Goal: Information Seeking & Learning: Learn about a topic

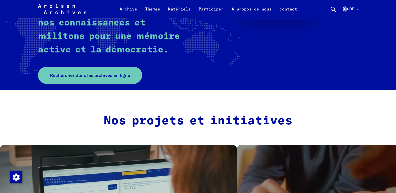
scroll to position [150, 0]
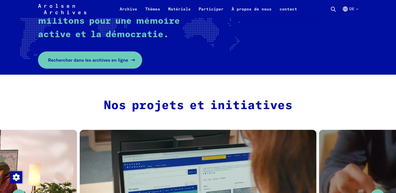
click at [93, 57] on font "Rechercher dans les archives en ligne" at bounding box center [88, 60] width 80 height 6
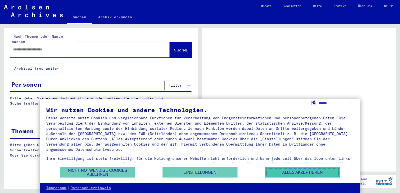
drag, startPoint x: 289, startPoint y: 173, endPoint x: 294, endPoint y: 161, distance: 13.0
click at [289, 173] on button "Alles akzeptieren" at bounding box center [302, 173] width 75 height 10
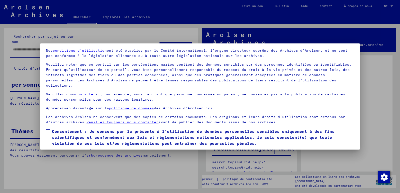
scroll to position [25, 0]
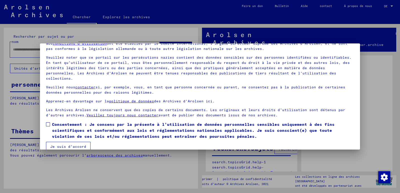
click at [48, 123] on span at bounding box center [48, 125] width 4 height 4
click at [81, 145] on font "Je suis d'accord" at bounding box center [68, 147] width 36 height 5
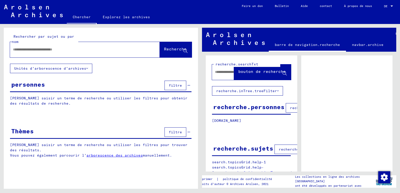
click at [54, 47] on div at bounding box center [79, 49] width 138 height 11
click at [20, 48] on input "text" at bounding box center [80, 49] width 135 height 5
click at [166, 47] on font "Recherche" at bounding box center [175, 49] width 23 height 5
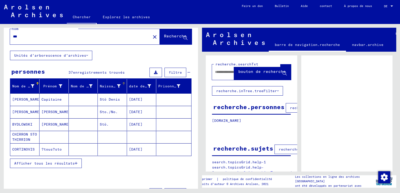
scroll to position [50, 0]
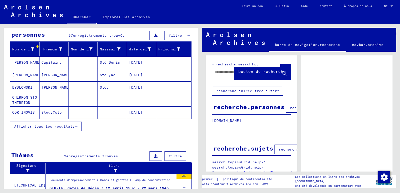
click at [51, 128] on font "Afficher tous les résultats" at bounding box center [44, 126] width 61 height 5
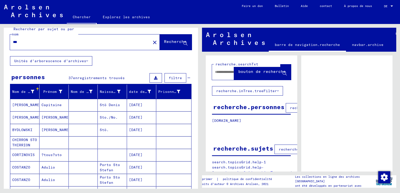
scroll to position [0, 0]
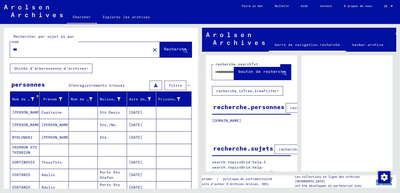
drag, startPoint x: 22, startPoint y: 48, endPoint x: 0, endPoint y: 52, distance: 22.2
click at [0, 52] on div "Rechercher par sujet ou par nom *** close Recherche Unités d'arborescence d'arc…" at bounding box center [100, 106] width 200 height 165
click at [164, 46] on button "Recherche" at bounding box center [176, 50] width 32 height 16
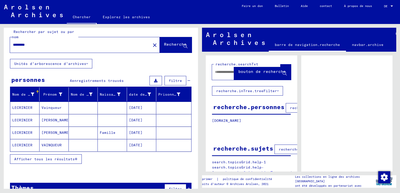
scroll to position [19, 0]
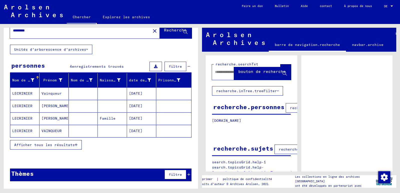
click at [39, 147] on font "Afficher tous les résultats" at bounding box center [44, 145] width 61 height 5
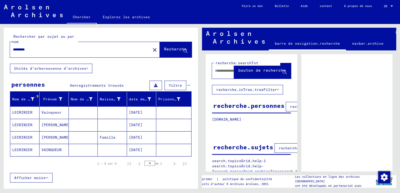
scroll to position [0, 0]
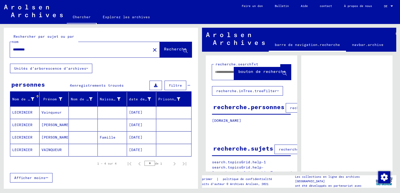
type input "***"
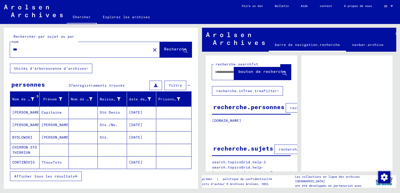
click at [266, 72] on font "bouton de recherche" at bounding box center [262, 71] width 48 height 5
click at [225, 74] on input "text" at bounding box center [224, 72] width 19 height 5
click at [120, 18] on font "Explorez les archives" at bounding box center [126, 17] width 47 height 5
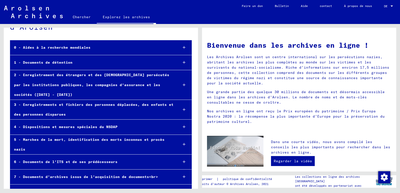
scroll to position [38, 0]
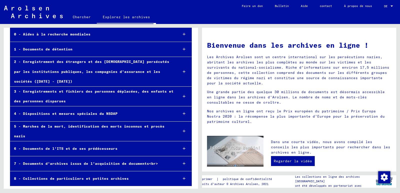
click at [49, 48] on font "1 - Documents de détention" at bounding box center [43, 49] width 59 height 5
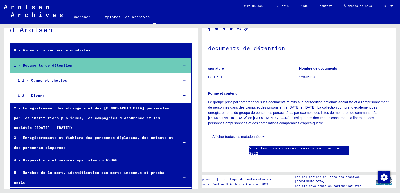
scroll to position [13, 0]
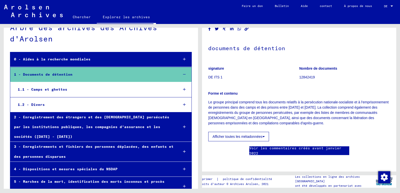
click at [53, 74] on font "1 - Documents de détention" at bounding box center [43, 74] width 59 height 5
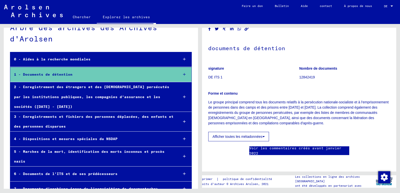
scroll to position [39, 0]
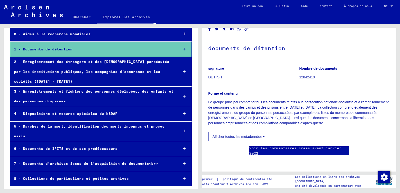
click at [63, 114] on font "4 - Dispositions et mesures spéciales du NSDAP" at bounding box center [66, 114] width 104 height 5
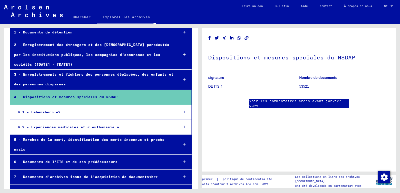
scroll to position [64, 0]
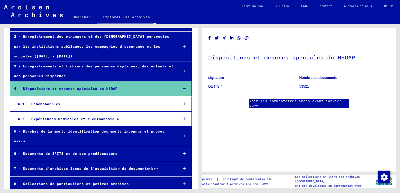
click at [52, 104] on font "4.1 - Lebensborn eV" at bounding box center [39, 104] width 43 height 5
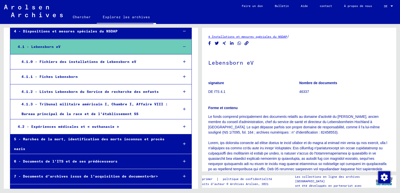
scroll to position [134, 0]
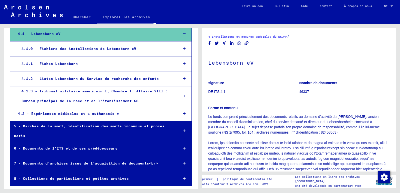
click at [69, 127] on font "5 - Marches de la mort, identification des morts inconnus et procès nazis" at bounding box center [89, 131] width 151 height 14
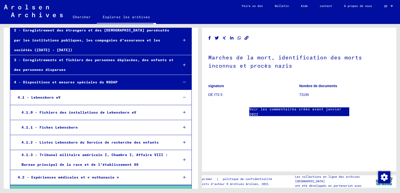
scroll to position [79, 0]
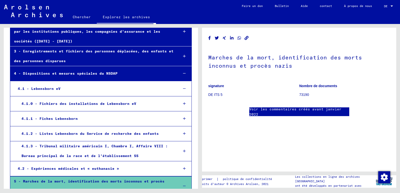
click at [81, 134] on font "4.1.2 - Listes Lebensborn du Service de recherche des enfants" at bounding box center [90, 134] width 137 height 5
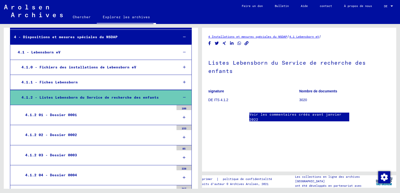
scroll to position [129, 0]
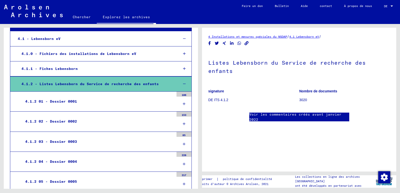
click at [64, 101] on font "4.1.2 01 - Dossier 0001" at bounding box center [51, 101] width 52 height 5
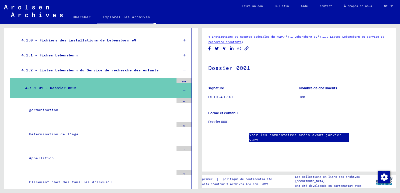
scroll to position [154, 0]
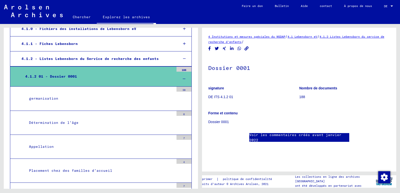
click at [48, 99] on font "germanisation" at bounding box center [43, 98] width 29 height 5
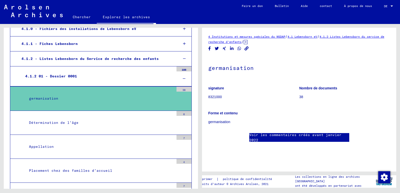
click at [252, 41] on font "4.1.2 Listes Lebensborn du service de recherche d'enfants" at bounding box center [296, 39] width 176 height 9
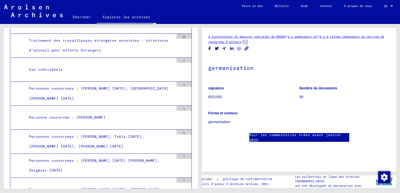
scroll to position [354, 0]
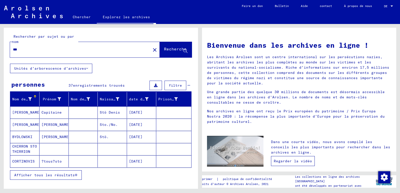
click at [298, 162] on font "Regarder la vidéo" at bounding box center [293, 161] width 38 height 5
